Goal: Find specific page/section: Find specific page/section

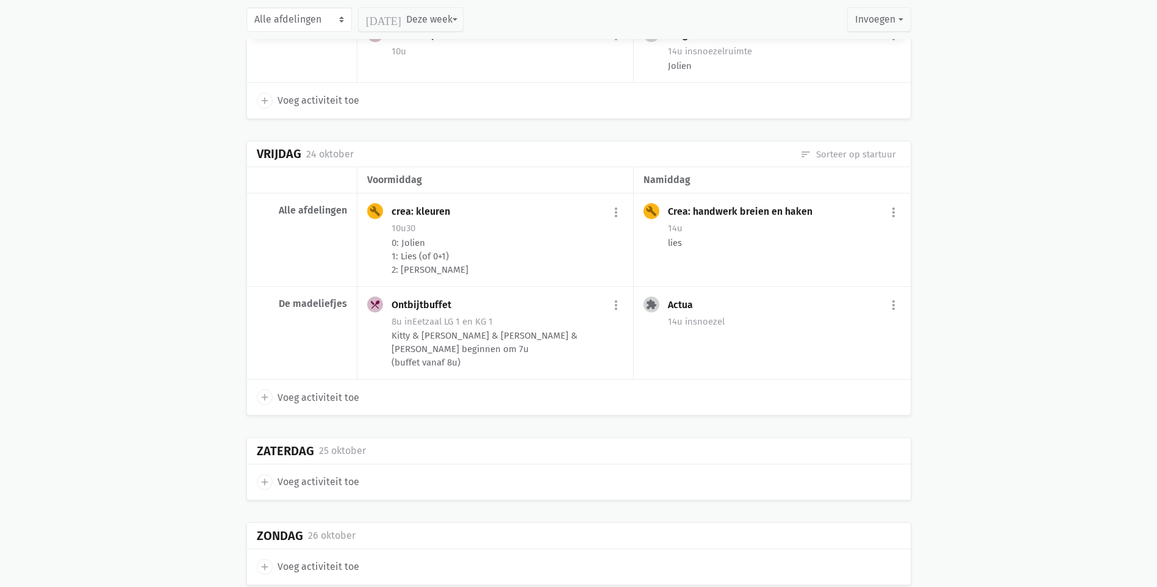
scroll to position [3122, 0]
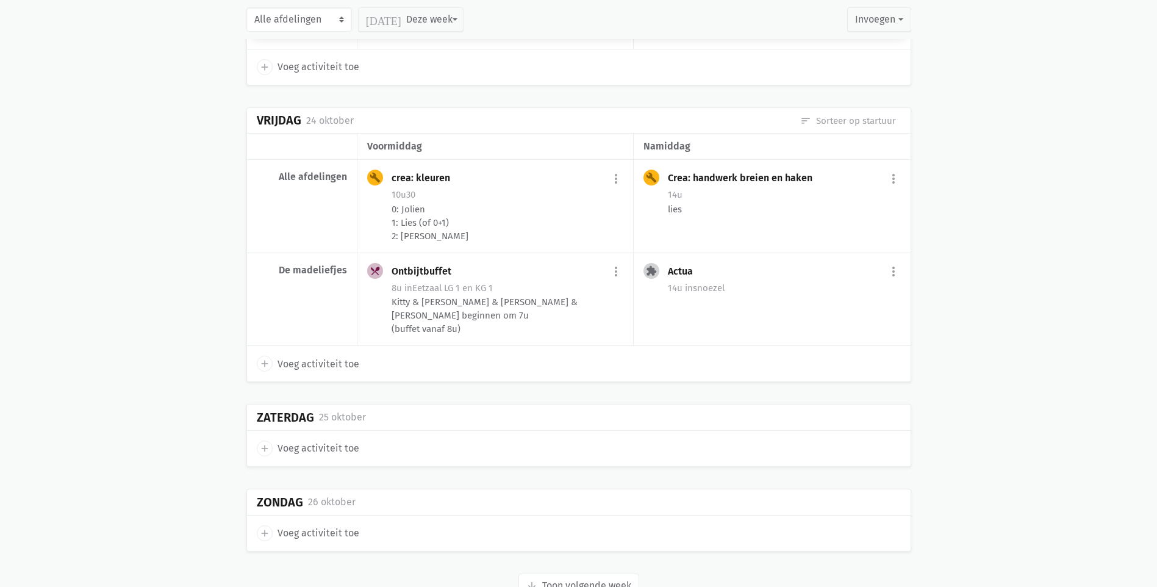
click at [568, 573] on button "arrow_downward Week wordt geladen Toon volgende week" at bounding box center [578, 585] width 121 height 24
click at [134, 256] on main "Onze fiches Gedeelde fiches Themakalender Evaluatie Planning Weekoverzicht prin…" at bounding box center [578, 120] width 1157 height 6379
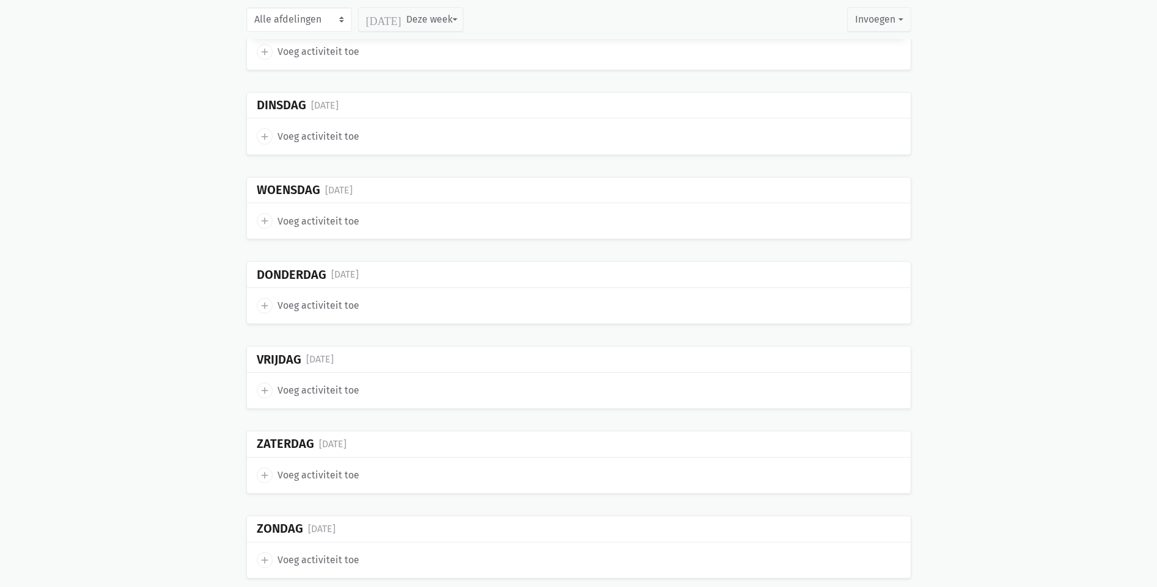
scroll to position [5834, 0]
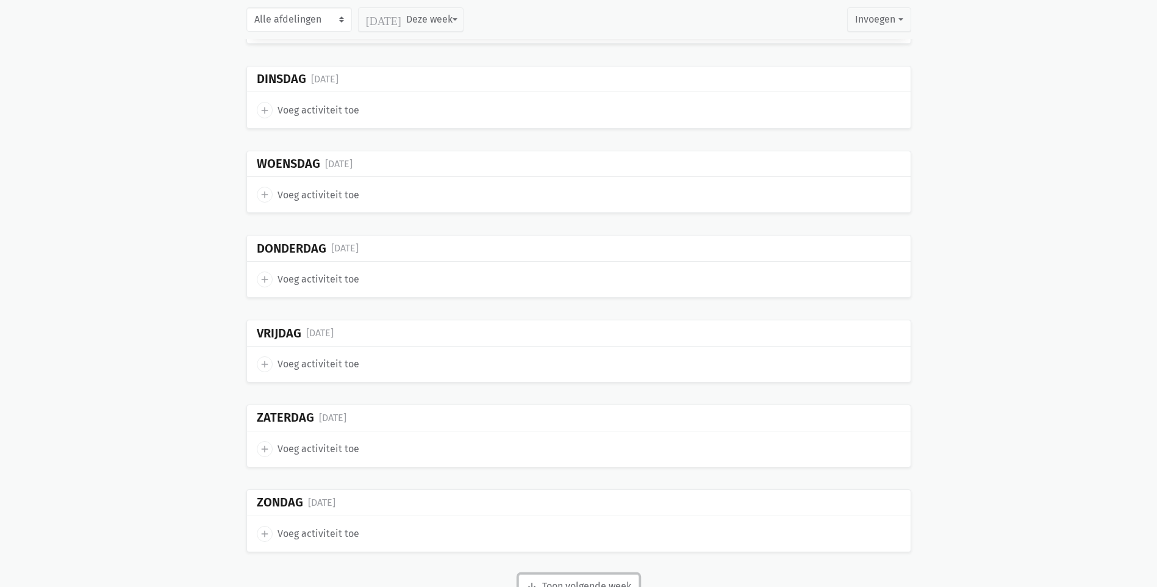
click at [609, 574] on button "arrow_downward Week wordt geladen Toon volgende week" at bounding box center [578, 586] width 121 height 24
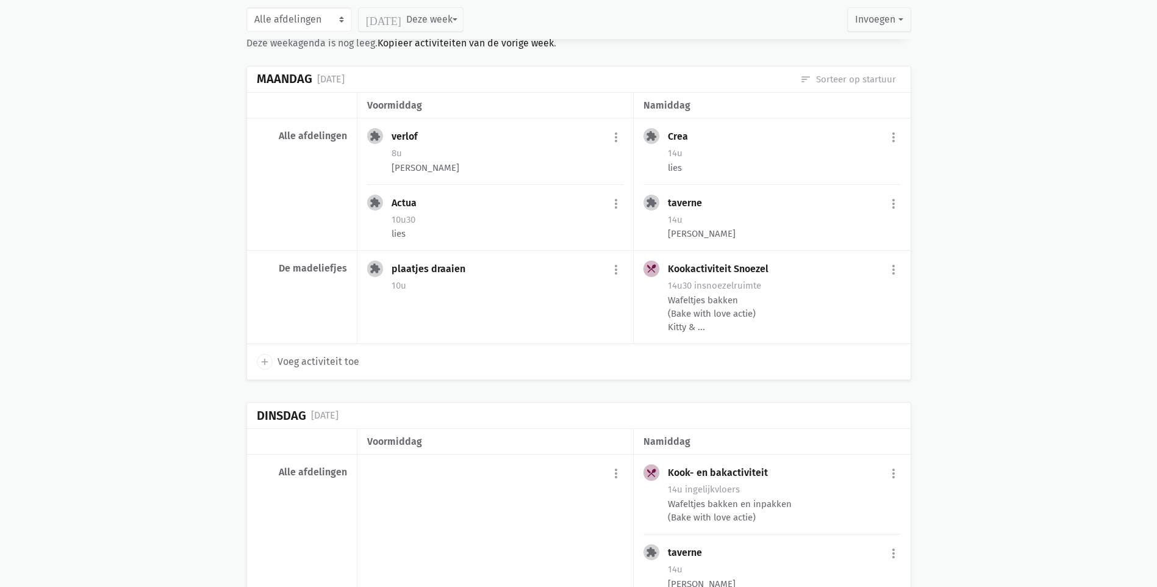
scroll to position [5712, 0]
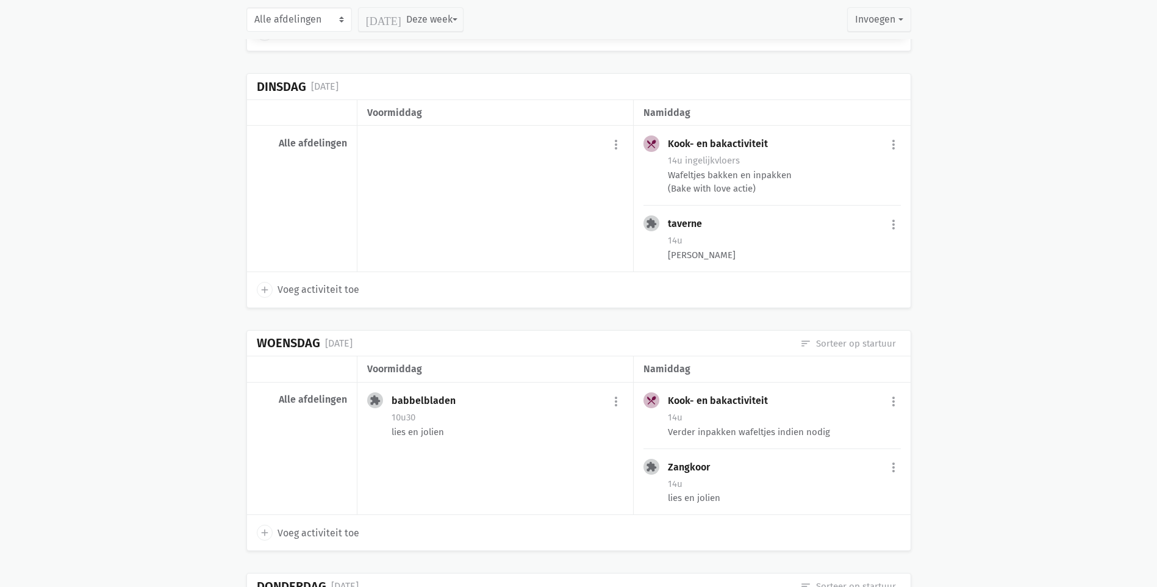
scroll to position [6139, 0]
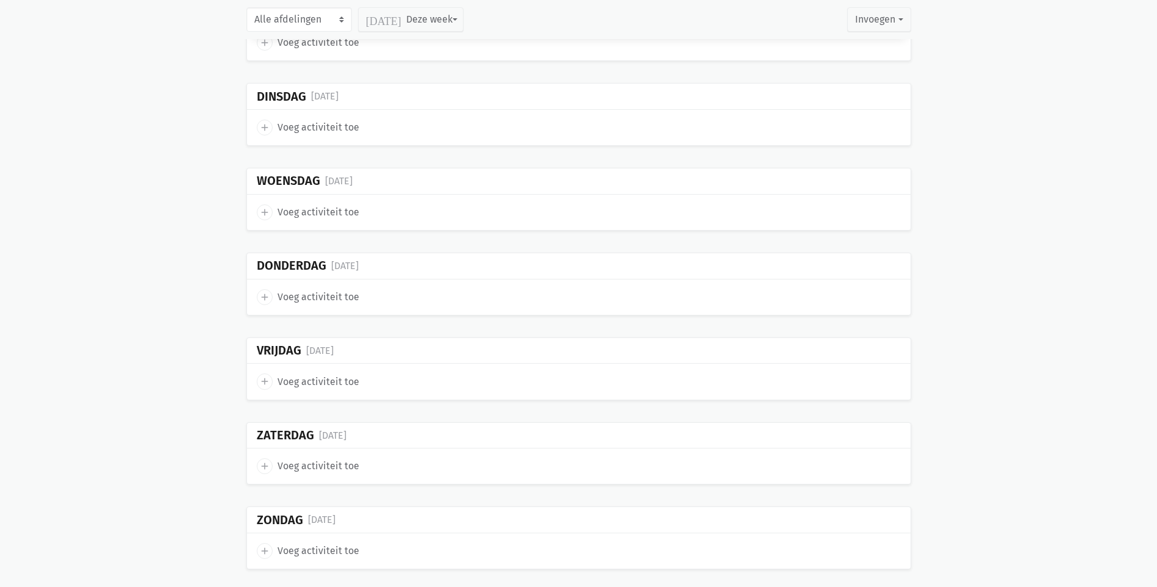
scroll to position [7411, 0]
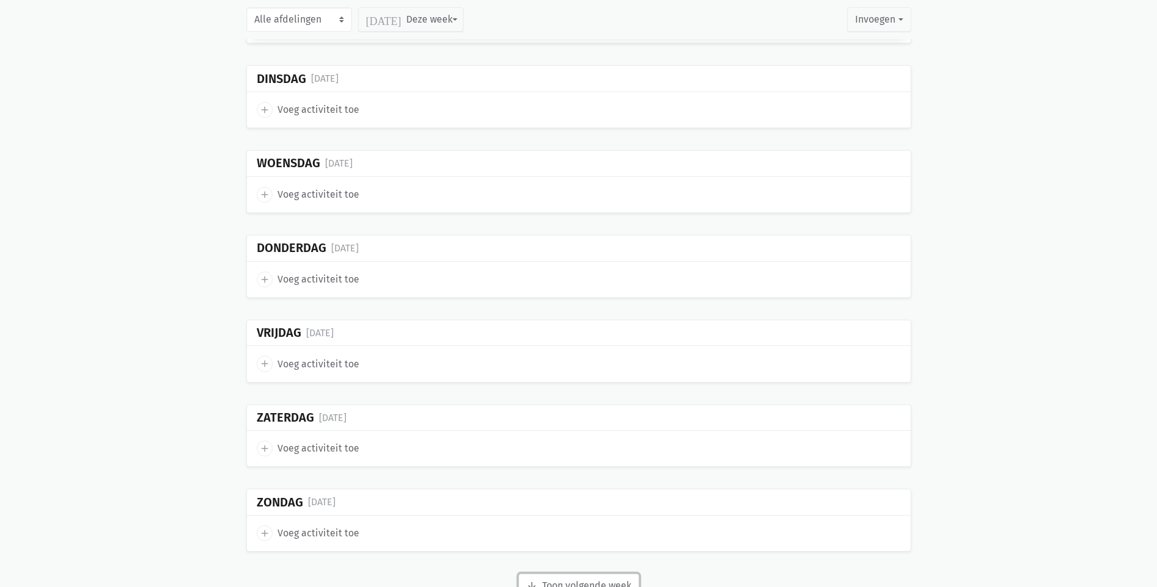
click at [562, 573] on button "arrow_downward Week wordt geladen Toon volgende week" at bounding box center [578, 585] width 121 height 24
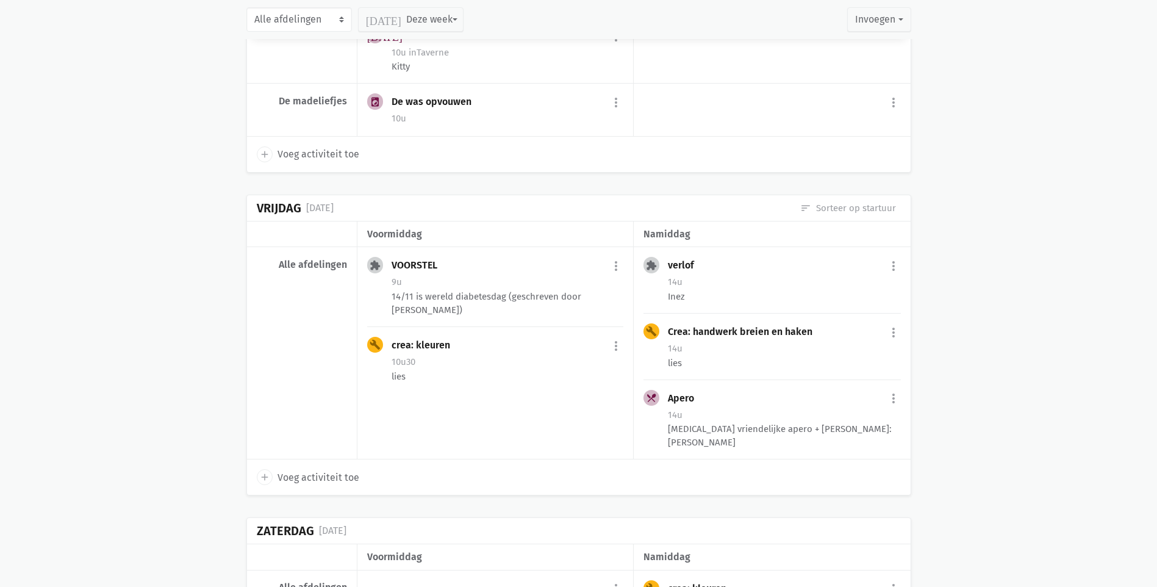
scroll to position [8166, 0]
